Goal: Information Seeking & Learning: Compare options

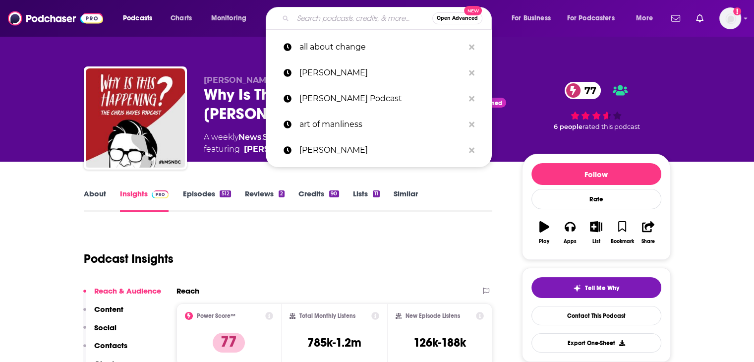
click at [301, 18] on input "Search podcasts, credits, & more..." at bounding box center [362, 18] width 139 height 16
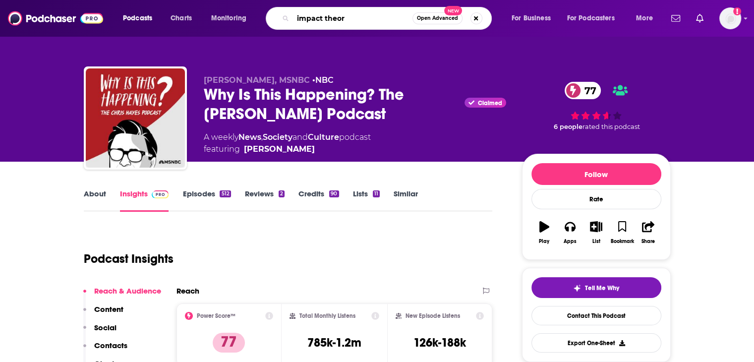
type input "impact theory"
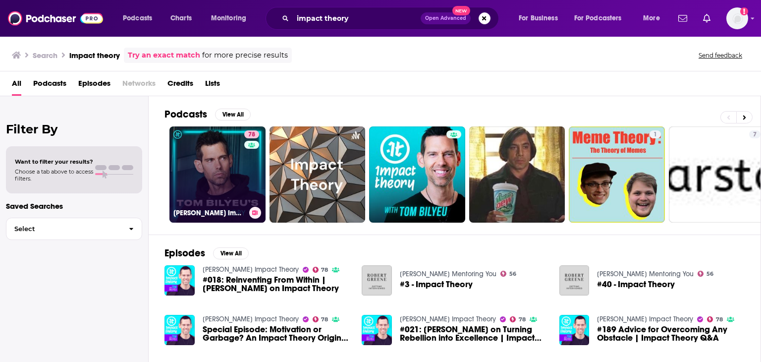
click at [211, 167] on link "78 Tom Bilyeu's Impact Theory" at bounding box center [218, 174] width 96 height 96
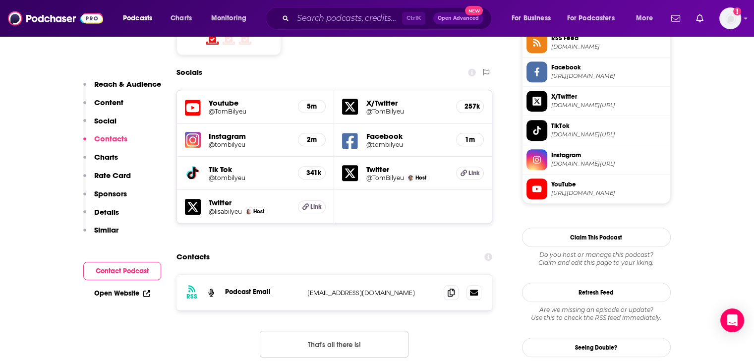
scroll to position [892, 0]
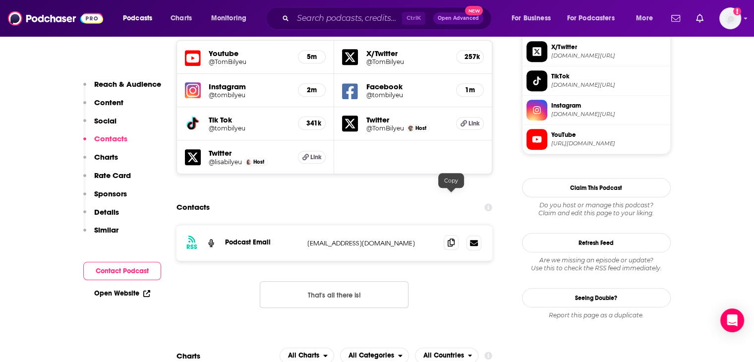
click at [450, 238] on icon at bounding box center [451, 242] width 7 height 8
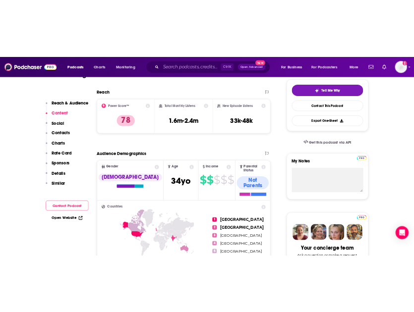
scroll to position [99, 0]
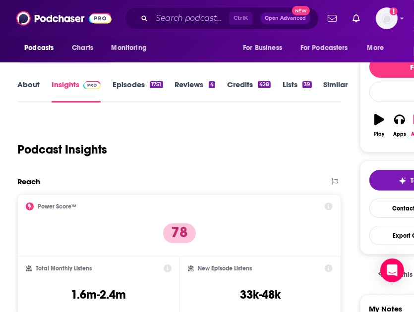
drag, startPoint x: 159, startPoint y: 131, endPoint x: 161, endPoint y: 138, distance: 7.1
click at [159, 131] on div "Podcast Insights" at bounding box center [175, 143] width 316 height 51
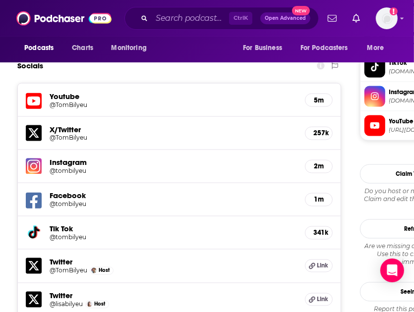
scroll to position [793, 0]
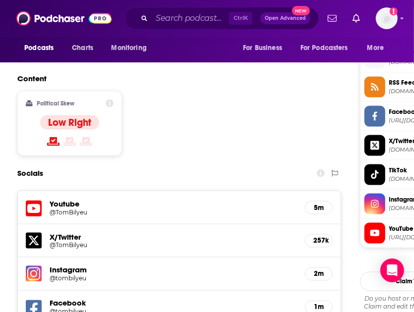
click at [234, 164] on div "Socials" at bounding box center [179, 173] width 324 height 19
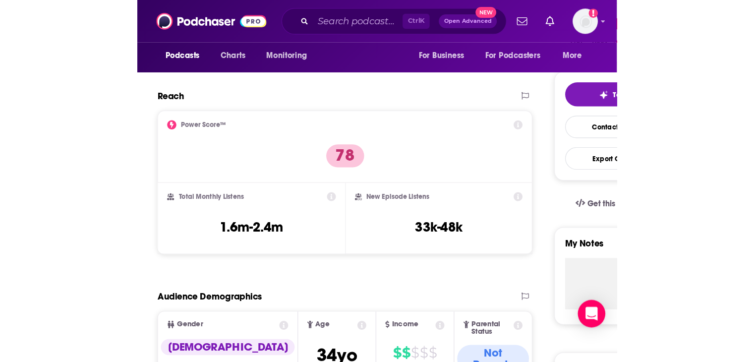
scroll to position [0, 0]
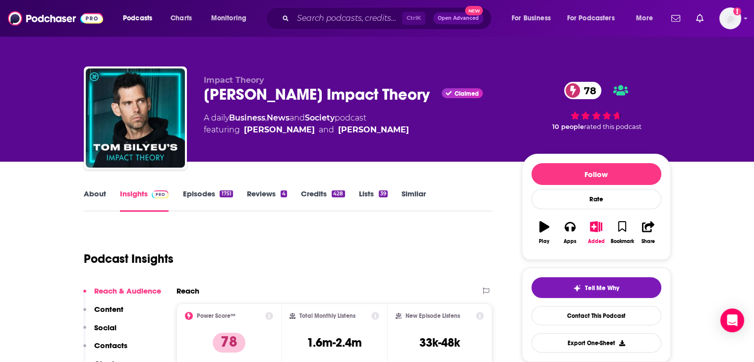
click at [412, 195] on link "Similar" at bounding box center [414, 200] width 24 height 23
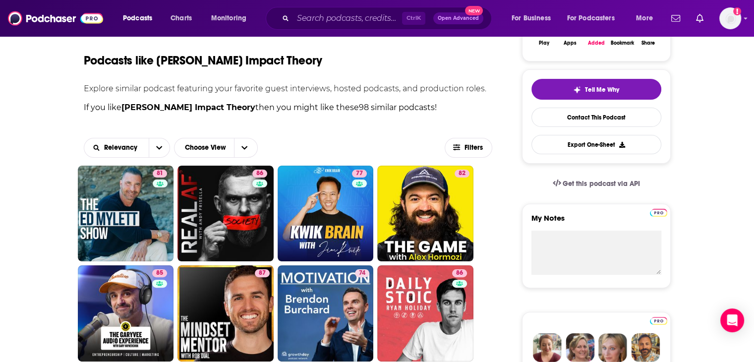
scroll to position [248, 0]
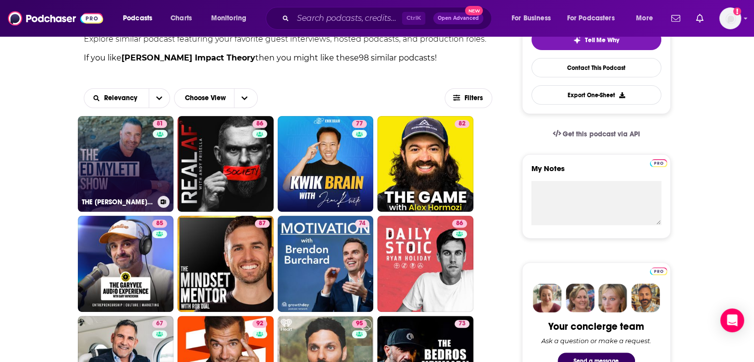
click at [98, 155] on link "81 THE ED MYLETT SHOW" at bounding box center [126, 164] width 96 height 96
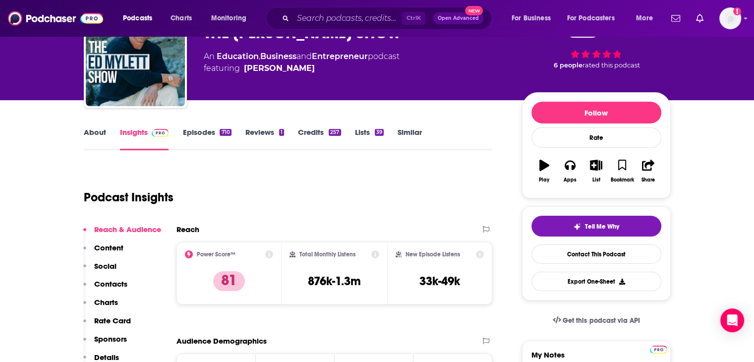
scroll to position [50, 0]
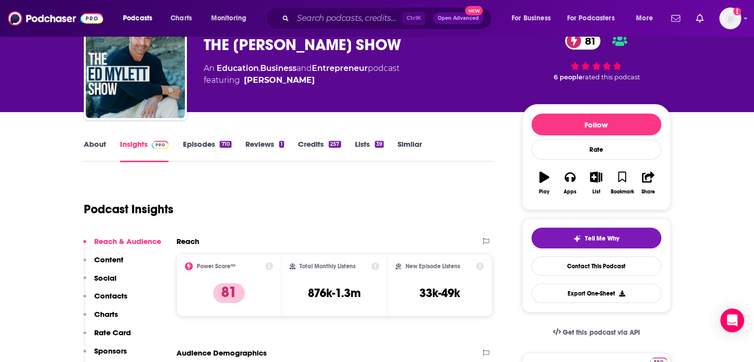
click at [196, 149] on link "Episodes 710" at bounding box center [206, 150] width 49 height 23
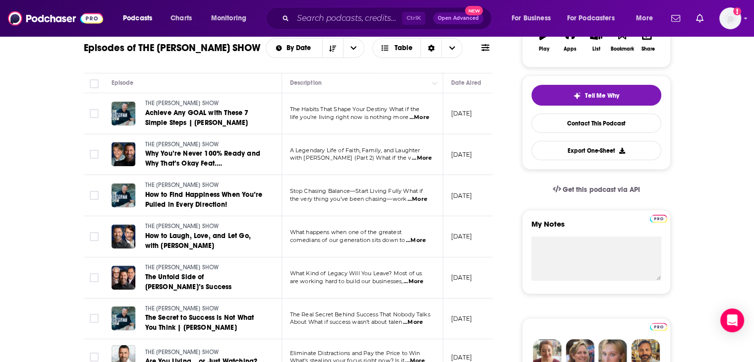
scroll to position [195, 0]
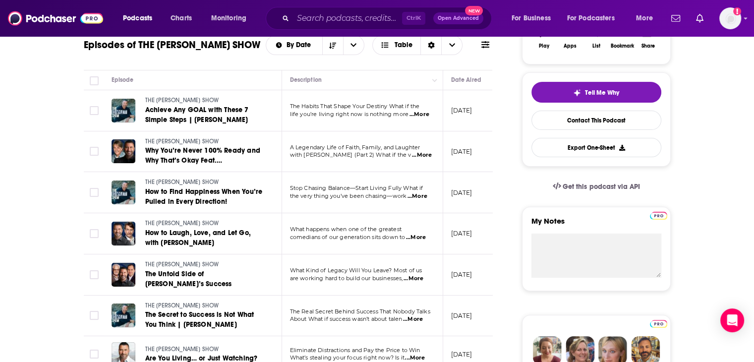
click at [416, 278] on span "...More" at bounding box center [414, 279] width 20 height 8
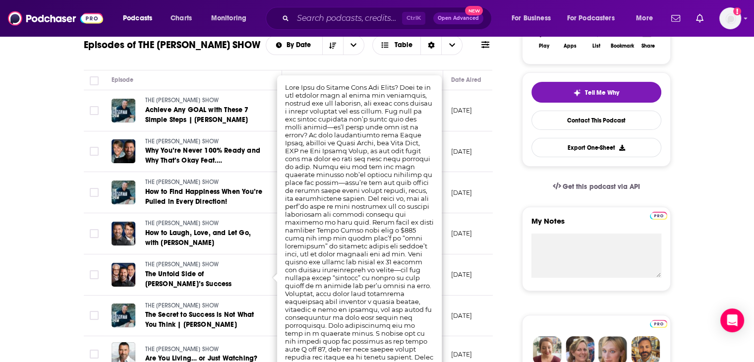
scroll to position [0, 0]
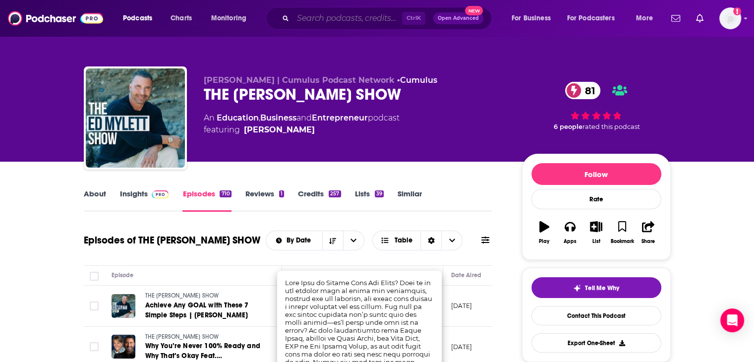
click at [319, 15] on input "Search podcasts, credits, & more..." at bounding box center [347, 18] width 109 height 16
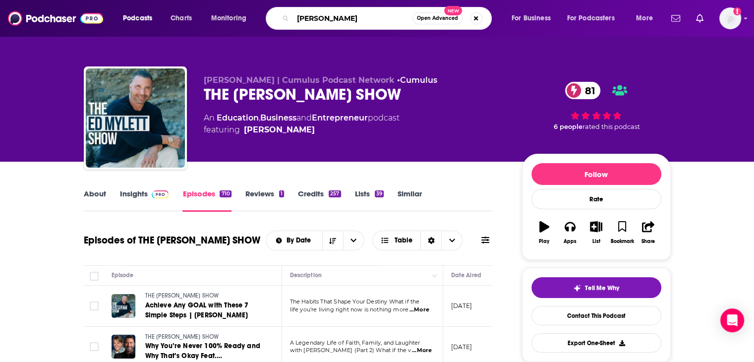
type input "bill simmons"
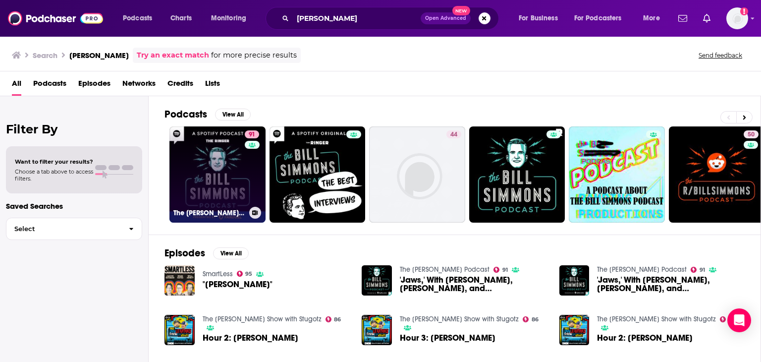
click at [209, 185] on link "91 The Bill Simmons Podcast" at bounding box center [218, 174] width 96 height 96
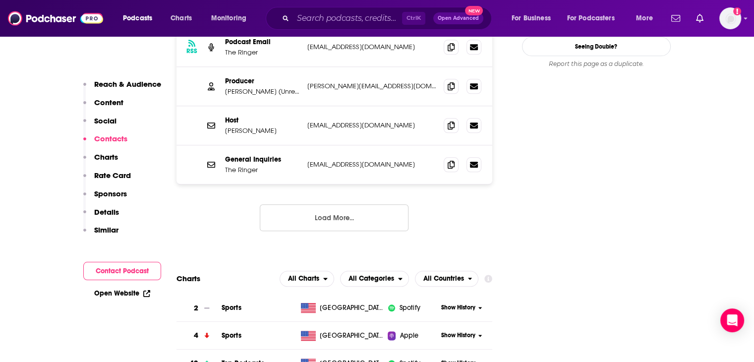
scroll to position [1091, 0]
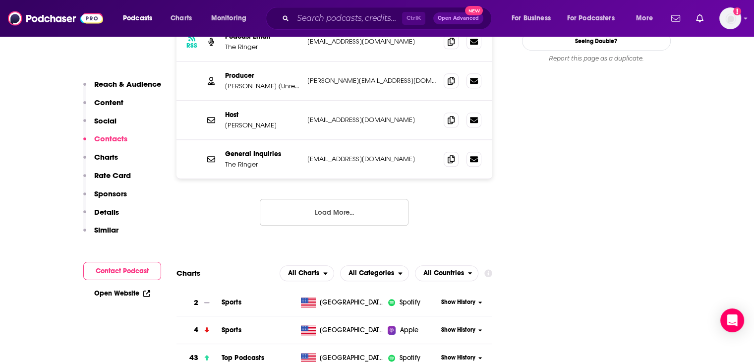
click at [292, 199] on button "Load More..." at bounding box center [334, 212] width 149 height 27
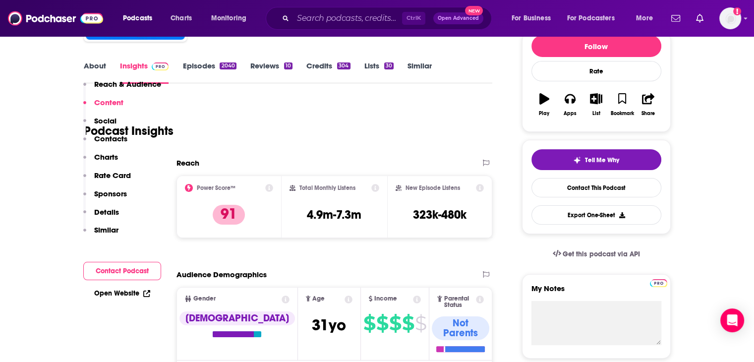
scroll to position [0, 0]
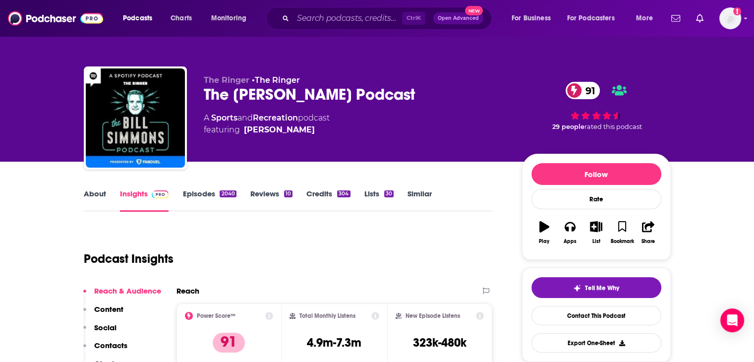
click at [198, 197] on link "Episodes 2040" at bounding box center [209, 200] width 54 height 23
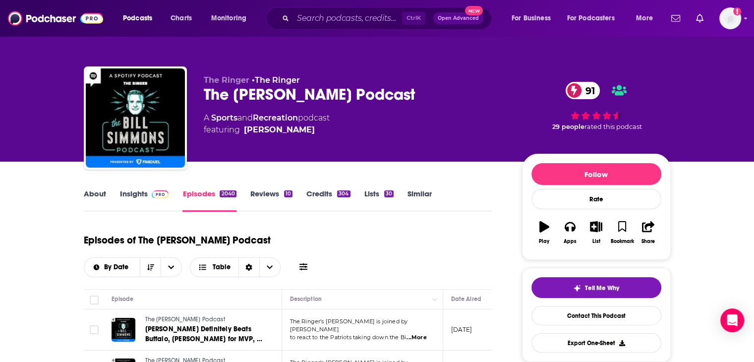
click at [87, 193] on link "About" at bounding box center [95, 200] width 22 height 23
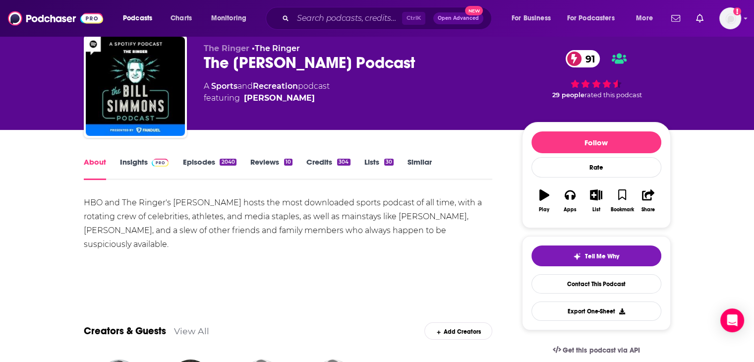
scroll to position [50, 0]
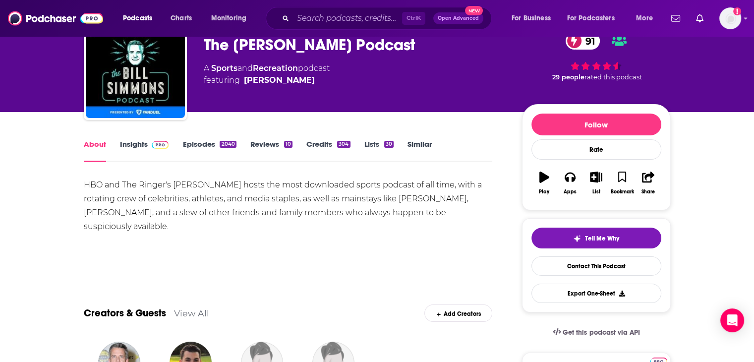
click at [198, 143] on link "Episodes 2040" at bounding box center [209, 150] width 54 height 23
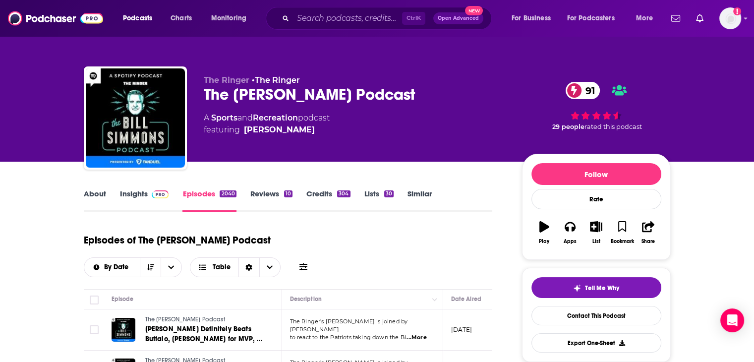
click at [408, 189] on link "Similar" at bounding box center [420, 200] width 24 height 23
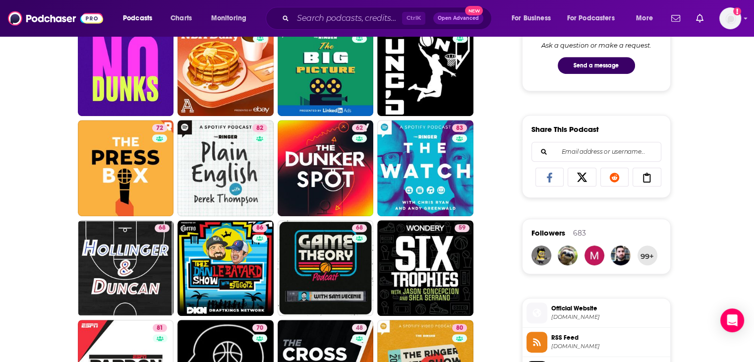
scroll to position [545, 0]
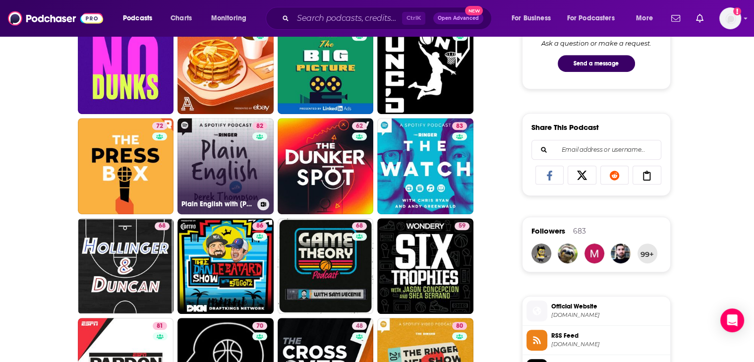
click at [219, 157] on link "82 Plain English with Derek Thompson" at bounding box center [225, 166] width 96 height 96
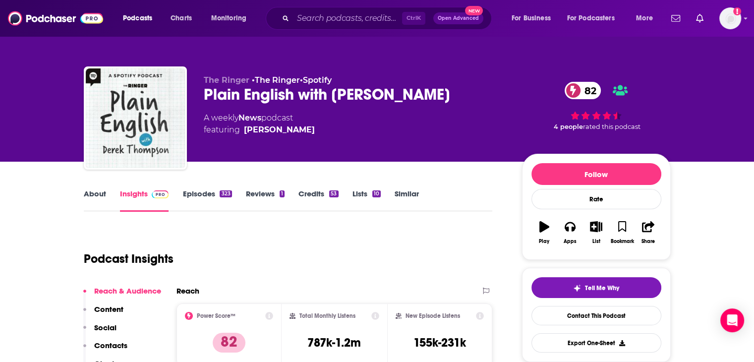
click at [84, 194] on link "About" at bounding box center [95, 200] width 22 height 23
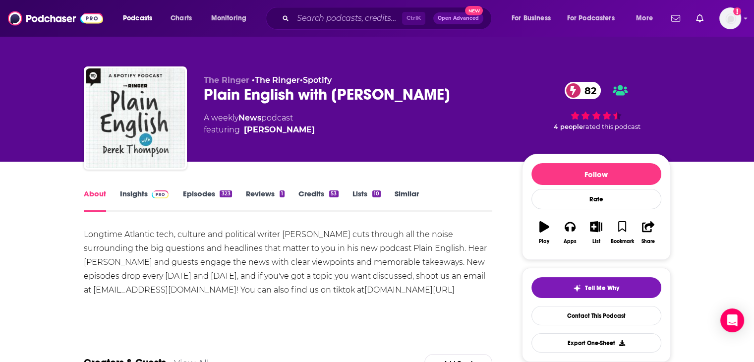
click at [140, 196] on link "Insights" at bounding box center [144, 200] width 49 height 23
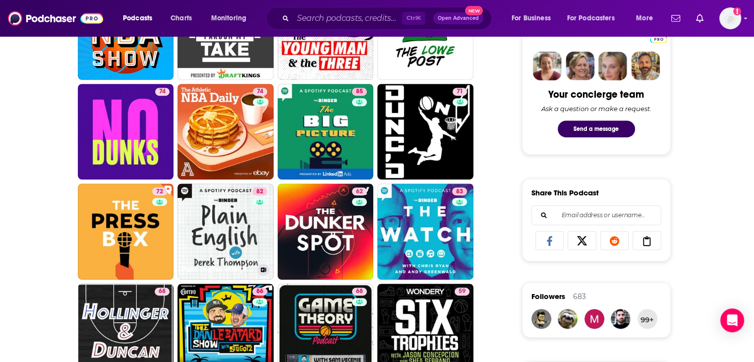
scroll to position [496, 0]
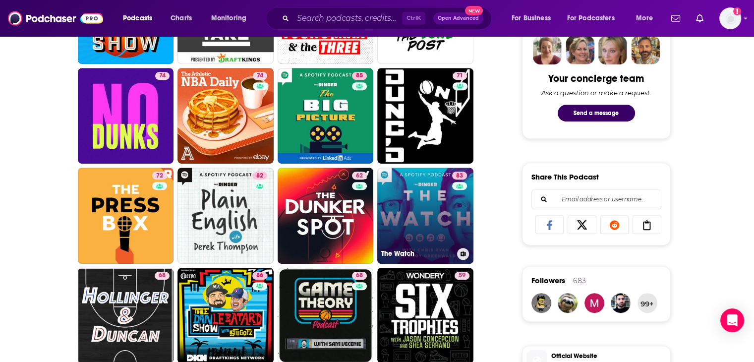
click at [417, 245] on link "83 The Watch" at bounding box center [425, 216] width 96 height 96
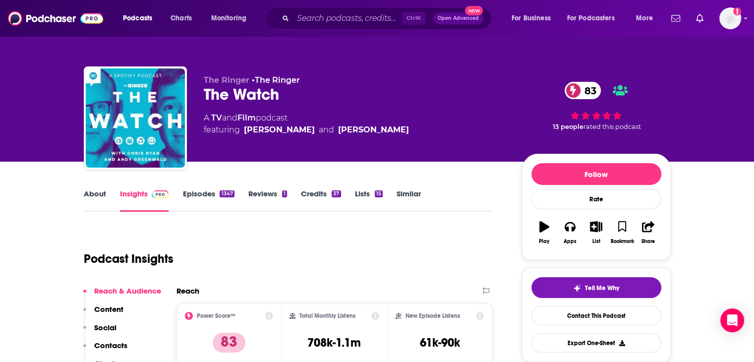
click at [90, 190] on link "About" at bounding box center [95, 200] width 22 height 23
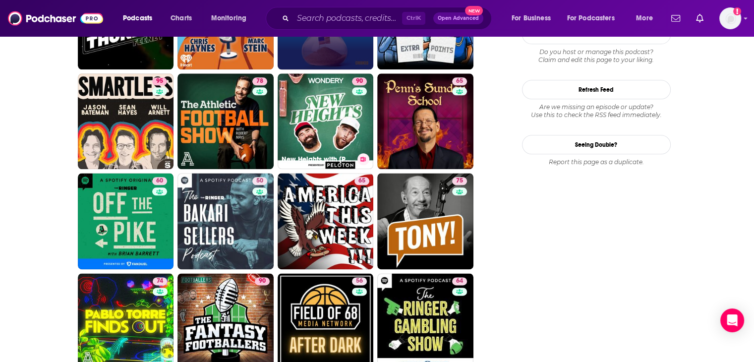
scroll to position [1091, 0]
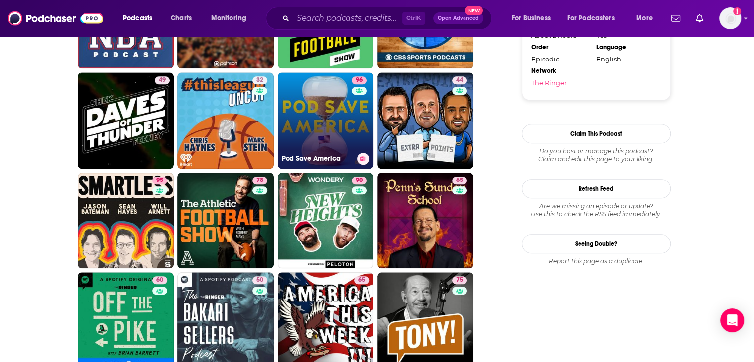
click at [309, 115] on link "96 Pod Save America" at bounding box center [326, 120] width 96 height 96
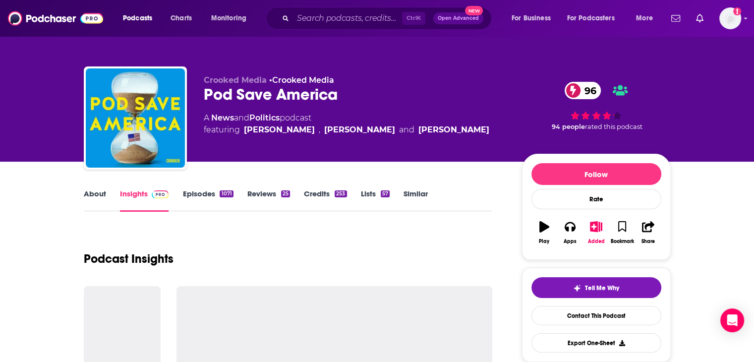
click at [405, 191] on link "Similar" at bounding box center [416, 200] width 24 height 23
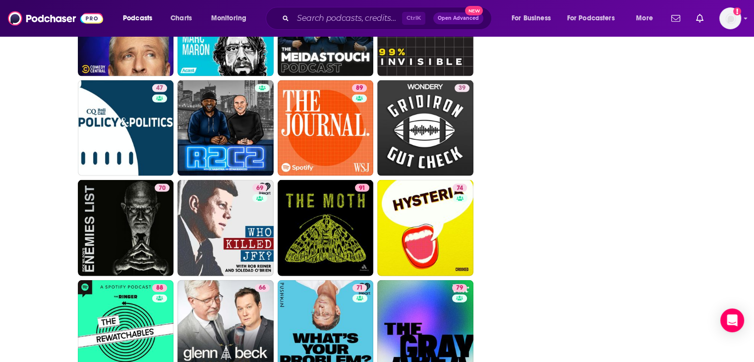
scroll to position [2132, 0]
